Goal: Information Seeking & Learning: Learn about a topic

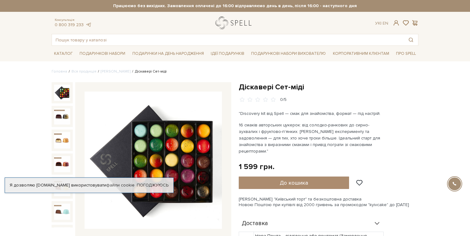
click at [230, 23] on link "logo" at bounding box center [235, 22] width 39 height 13
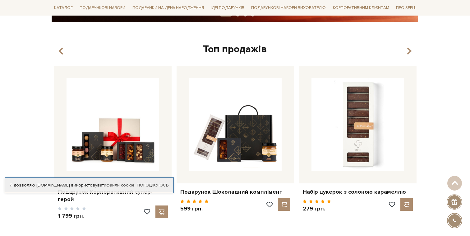
scroll to position [199, 0]
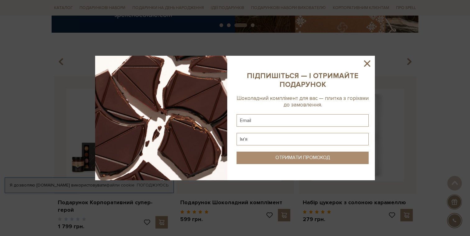
click at [363, 64] on icon at bounding box center [367, 63] width 11 height 11
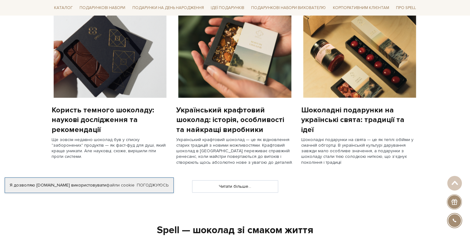
scroll to position [506, 0]
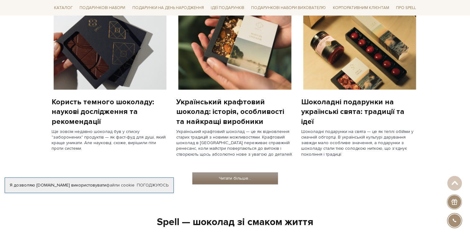
click at [250, 179] on link "Читати більше..." at bounding box center [236, 178] width 86 height 12
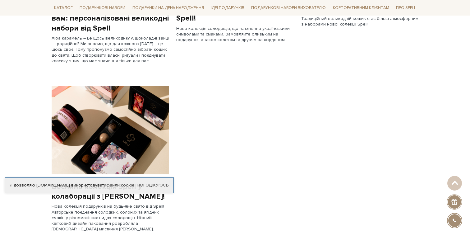
scroll to position [545, 0]
